Goal: Transaction & Acquisition: Purchase product/service

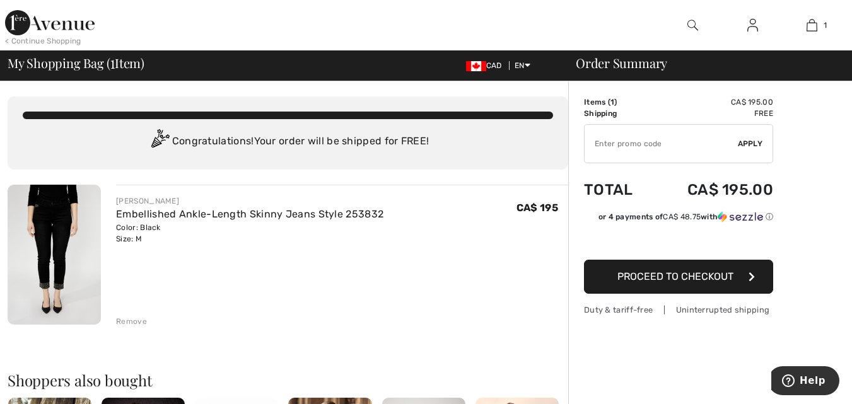
click at [620, 141] on input "TEXT" at bounding box center [661, 144] width 153 height 38
type input "NEW15"
click at [757, 143] on span "Apply" at bounding box center [750, 143] width 25 height 11
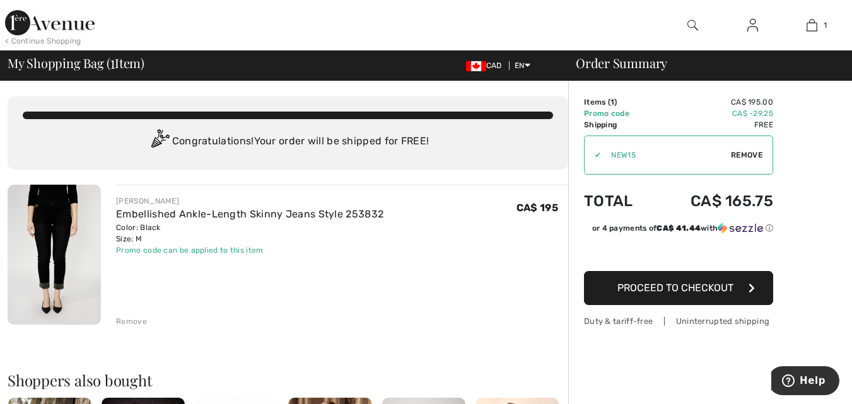
click at [668, 285] on span "Proceed to Checkout" at bounding box center [676, 288] width 116 height 12
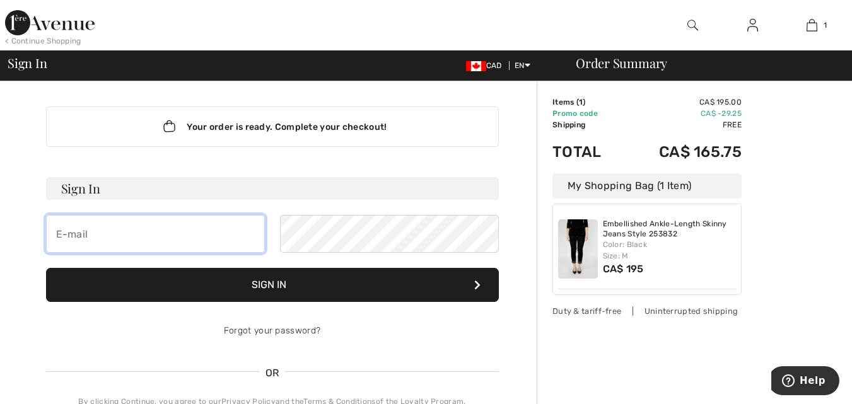
click at [94, 238] on input "email" at bounding box center [155, 234] width 219 height 38
type input "roseminh@rogers.com"
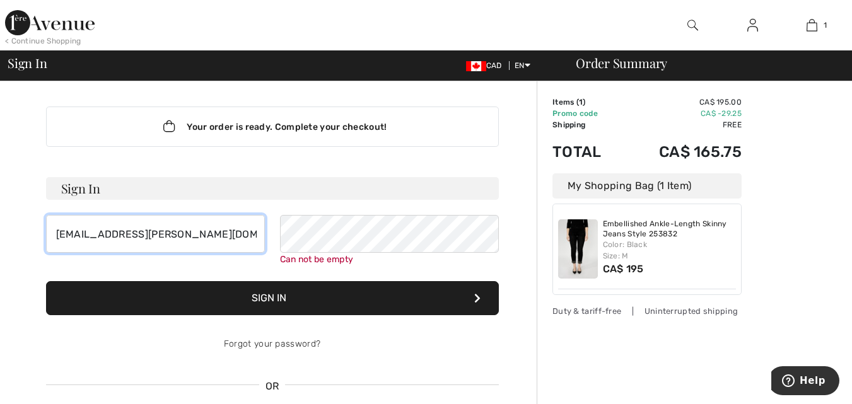
drag, startPoint x: 169, startPoint y: 235, endPoint x: 18, endPoint y: 219, distance: 151.6
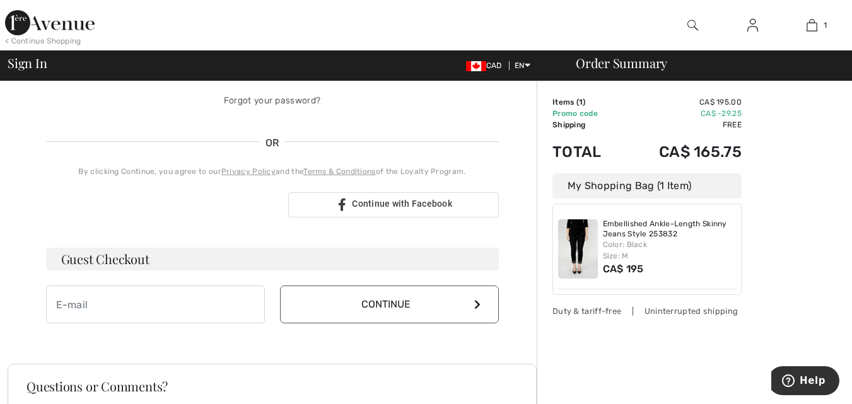
scroll to position [252, 0]
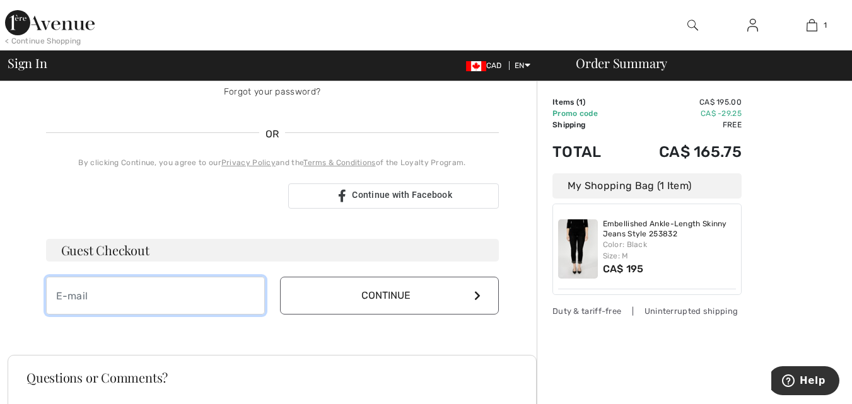
paste input "roseminh@rogers.com"
type input "roseminh@rogers.com"
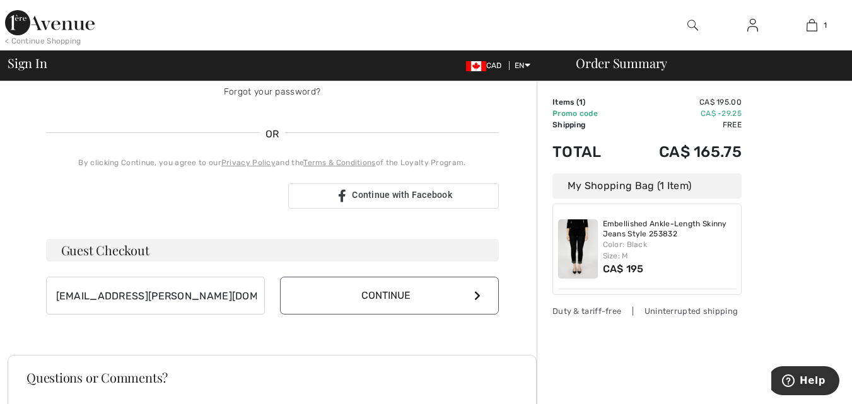
click at [475, 293] on icon at bounding box center [477, 296] width 6 height 10
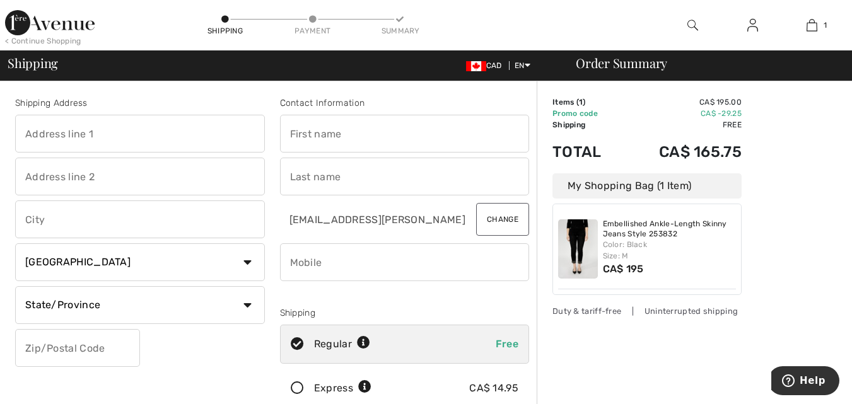
click at [309, 262] on input "phone" at bounding box center [405, 263] width 250 height 38
type input "6472012227"
click at [77, 142] on input "text" at bounding box center [140, 134] width 250 height 38
type input "19 Munro Blvd"
click at [61, 216] on input "text" at bounding box center [140, 220] width 250 height 38
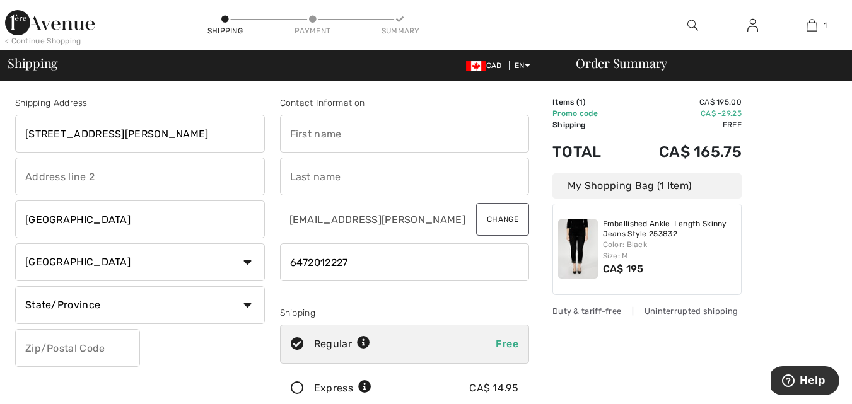
type input "North York"
click at [250, 304] on select "State/Province Alberta British Columbia Manitoba New Brunswick Newfoundland and…" at bounding box center [140, 305] width 250 height 38
select select "ON"
click at [15, 286] on select "State/Province Alberta British Columbia Manitoba New Brunswick Newfoundland and…" at bounding box center [140, 305] width 250 height 38
click at [50, 351] on input "text" at bounding box center [77, 348] width 125 height 38
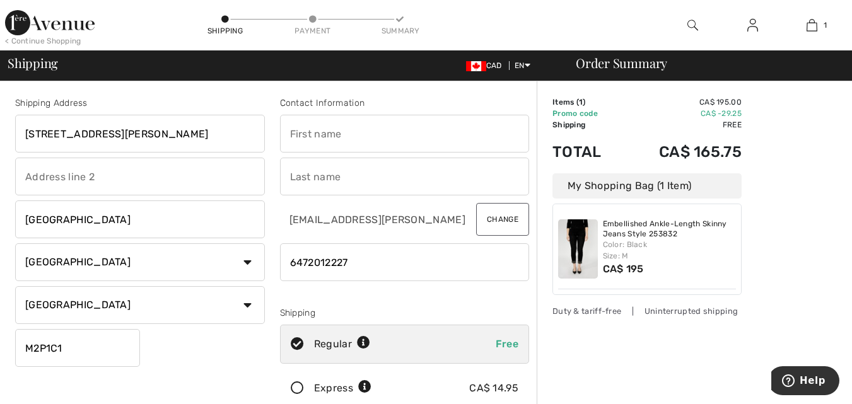
type input "M2P1C1"
click at [310, 138] on input "text" at bounding box center [405, 134] width 250 height 38
type input "Rose"
click at [302, 179] on input "text" at bounding box center [405, 177] width 250 height 38
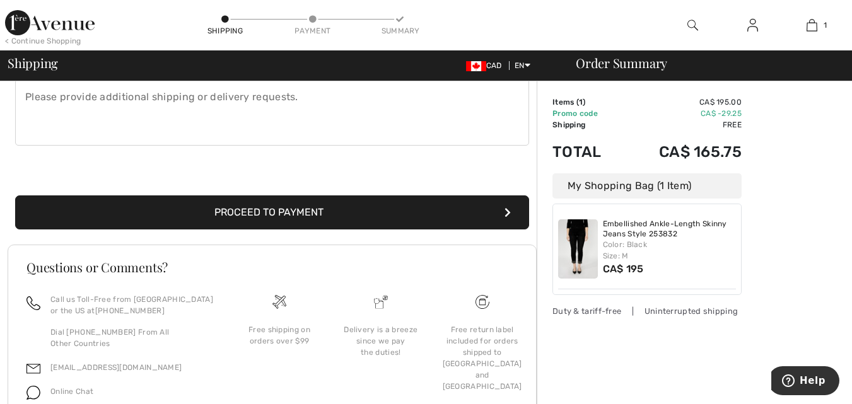
scroll to position [379, 0]
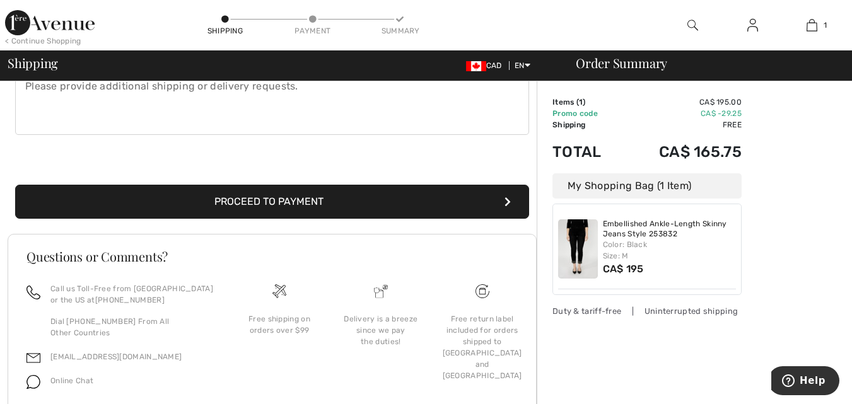
type input "Kara"
click at [272, 202] on button "Proceed to Payment" at bounding box center [272, 202] width 514 height 34
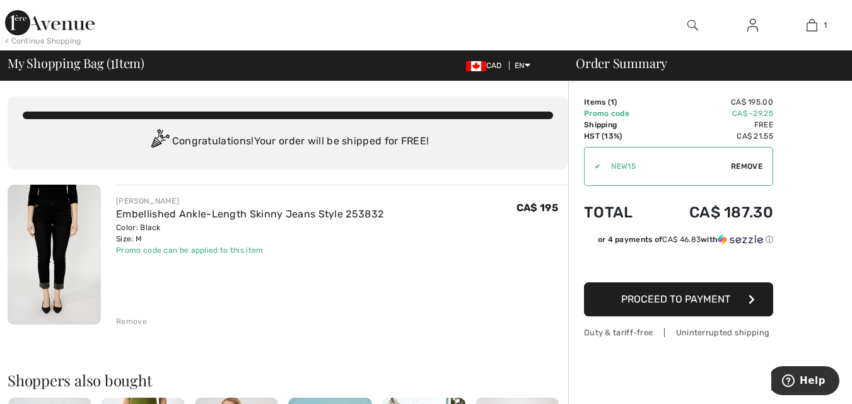
click at [122, 321] on div "Remove" at bounding box center [131, 321] width 31 height 11
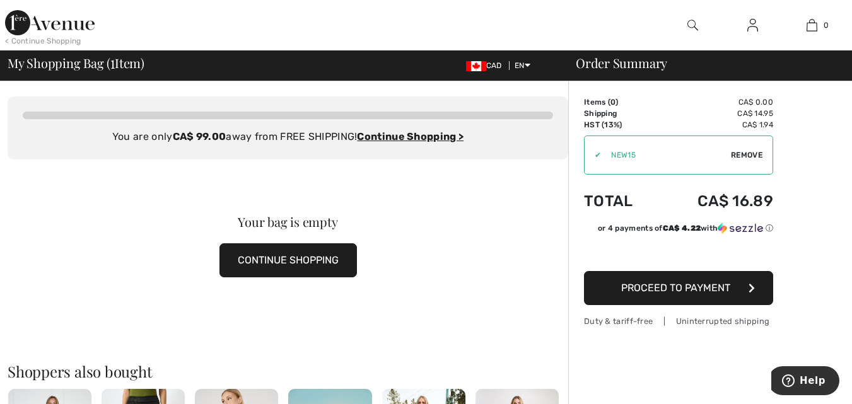
click at [289, 260] on button "CONTINUE SHOPPING" at bounding box center [289, 261] width 138 height 34
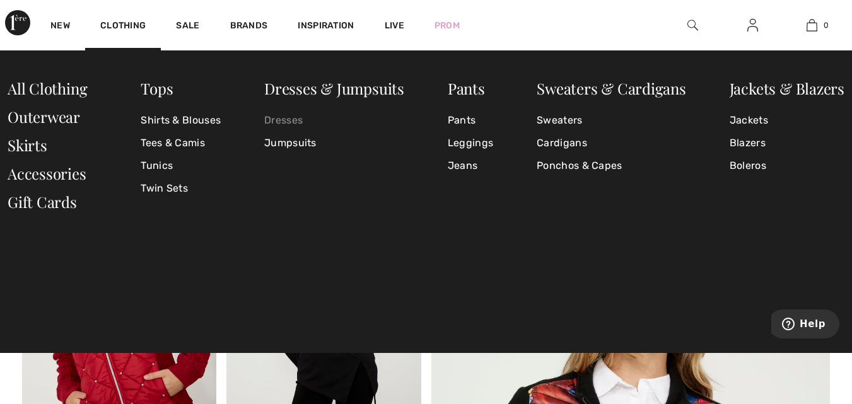
click at [279, 123] on link "Dresses" at bounding box center [334, 120] width 140 height 23
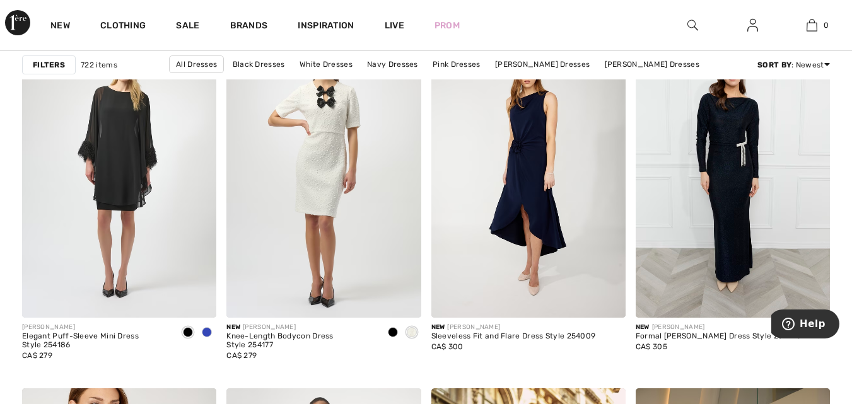
scroll to position [1766, 0]
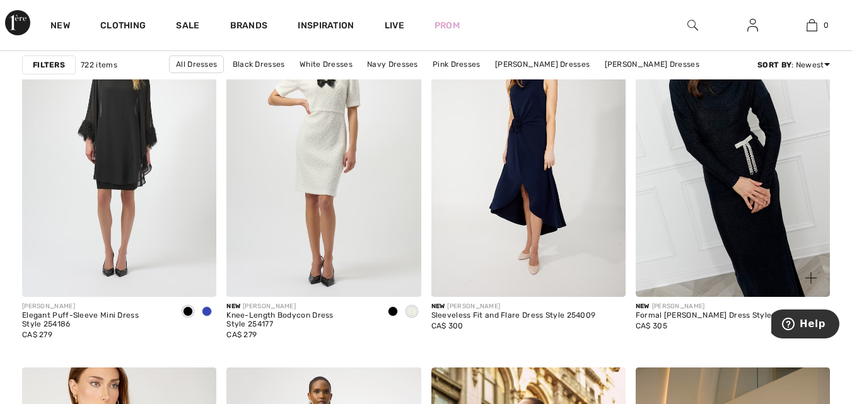
click at [732, 177] on img at bounding box center [733, 151] width 194 height 291
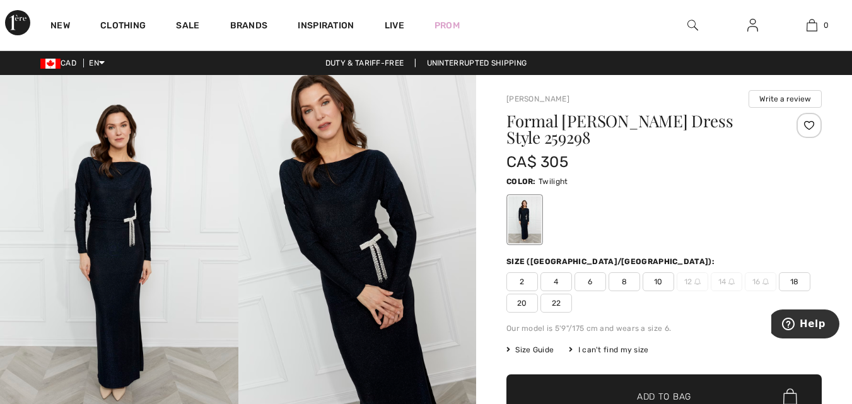
click at [126, 249] on img at bounding box center [119, 253] width 238 height 357
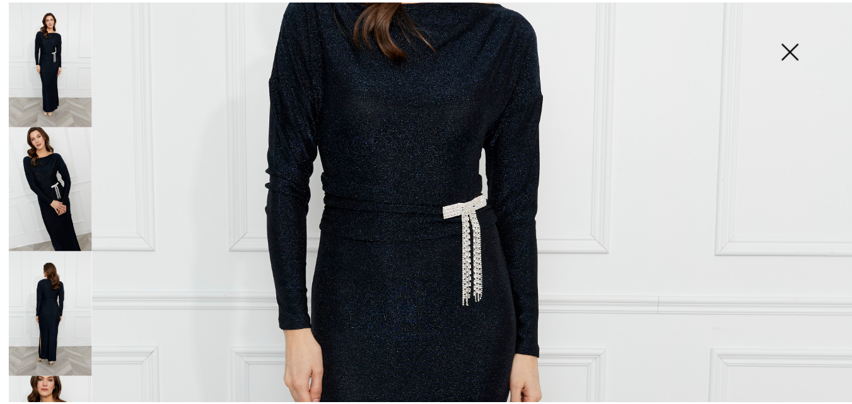
scroll to position [315, 0]
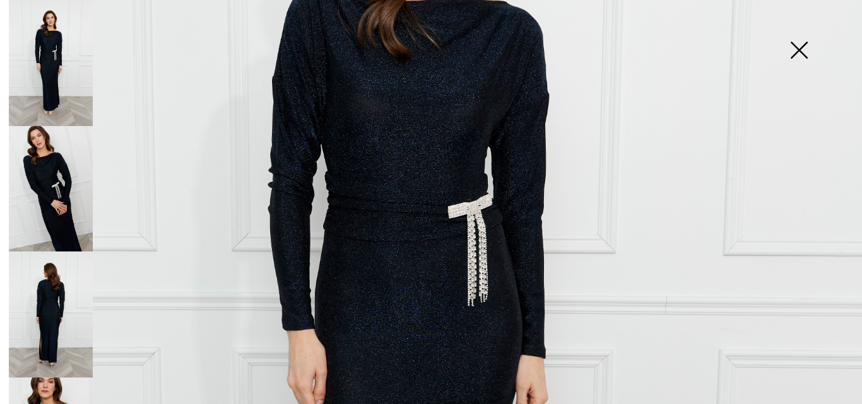
click at [53, 285] on img at bounding box center [51, 315] width 84 height 126
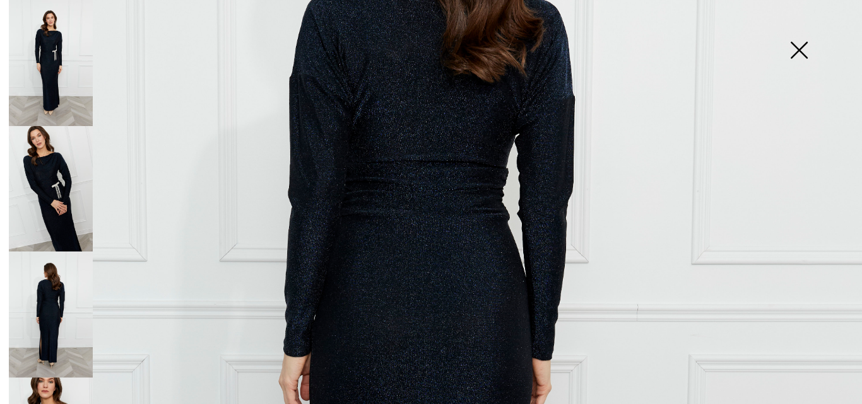
click at [793, 45] on img at bounding box center [798, 51] width 63 height 65
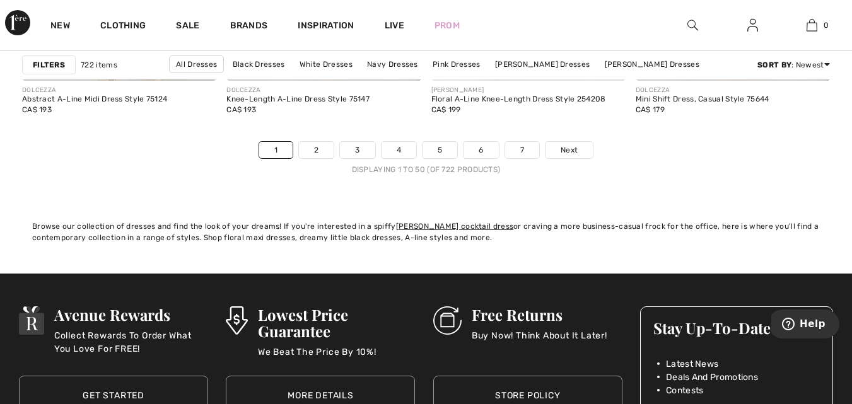
scroll to position [5552, 0]
